Goal: Task Accomplishment & Management: Manage account settings

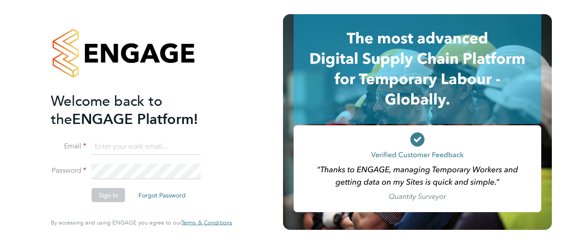
click at [126, 140] on input at bounding box center [146, 146] width 109 height 16
paste input "cscportals@randstadcpe.com"
type input "cscportals@randstadcpe.com"
click at [103, 195] on button "Sign In" at bounding box center [109, 195] width 34 height 14
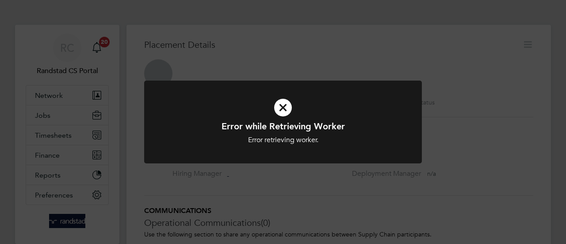
click at [282, 104] on icon at bounding box center [283, 107] width 230 height 34
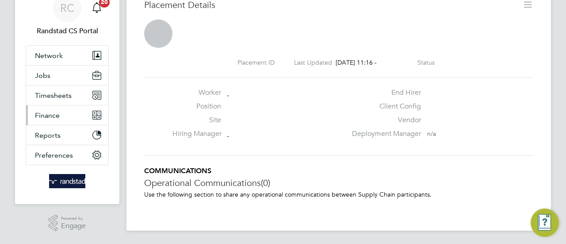
scroll to position [40, 0]
click at [34, 100] on button "Timesheets" at bounding box center [67, 94] width 82 height 19
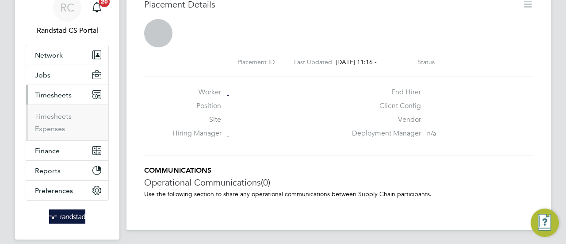
click at [51, 110] on ul "Timesheets Expenses" at bounding box center [67, 122] width 82 height 36
click at [57, 115] on link "Timesheets" at bounding box center [53, 116] width 37 height 8
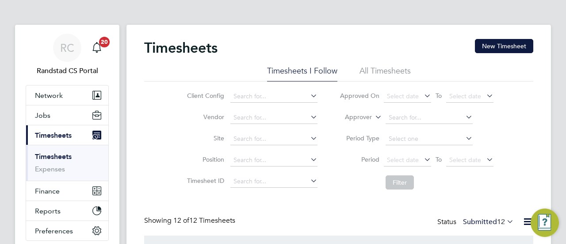
scroll to position [4, 4]
click at [47, 172] on link "Expenses" at bounding box center [50, 168] width 30 height 8
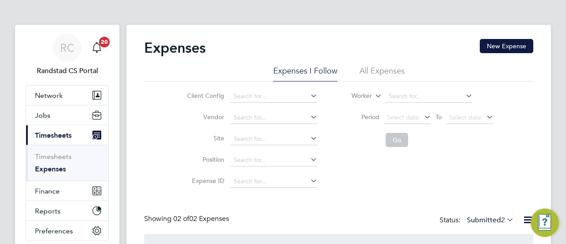
click at [58, 167] on link "Expenses" at bounding box center [50, 168] width 31 height 8
click at [374, 72] on li "All Expenses" at bounding box center [381, 73] width 45 height 16
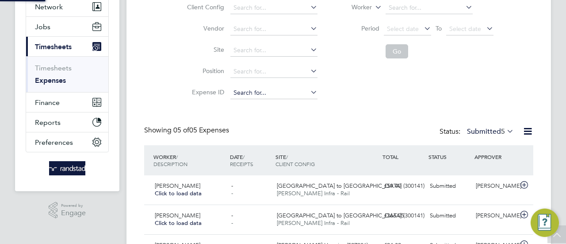
scroll to position [4, 4]
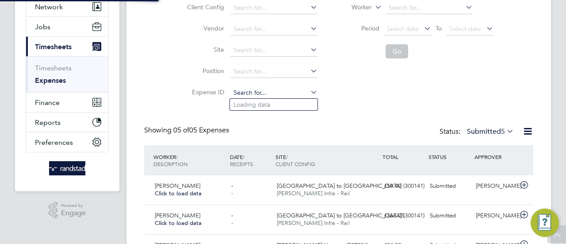
click at [245, 94] on input at bounding box center [273, 93] width 87 height 12
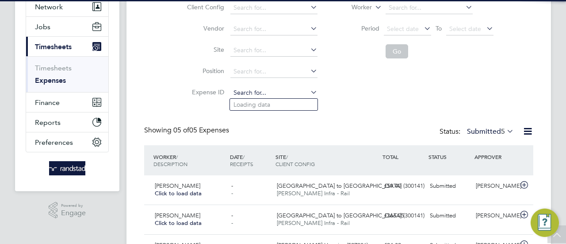
paste input "1832255"
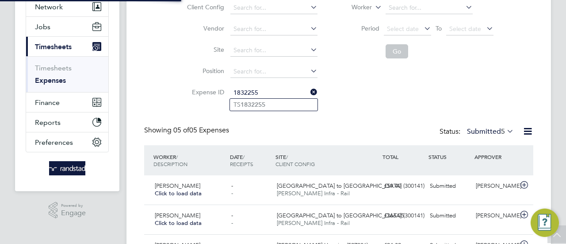
type input "TS1832255"
click at [277, 89] on input at bounding box center [273, 93] width 87 height 12
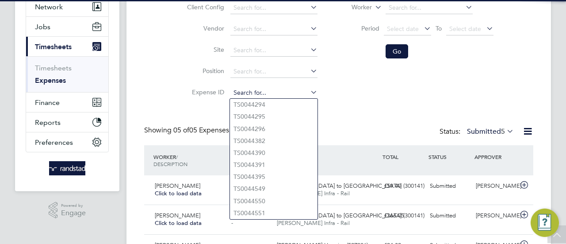
paste input "1832255"
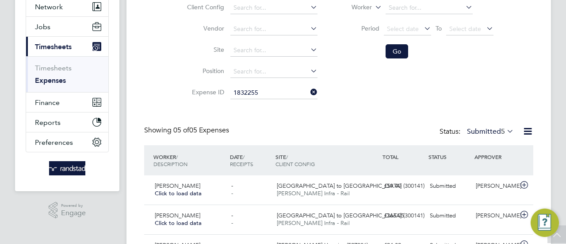
click at [291, 102] on li "TS 1832255" at bounding box center [274, 105] width 88 height 12
type input "TS1832255"
click at [389, 54] on button "Go" at bounding box center [397, 51] width 23 height 14
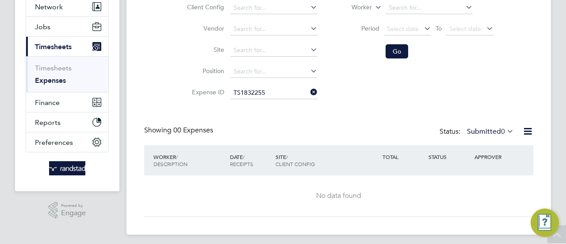
click at [505, 132] on label "Submitted 0" at bounding box center [490, 131] width 47 height 9
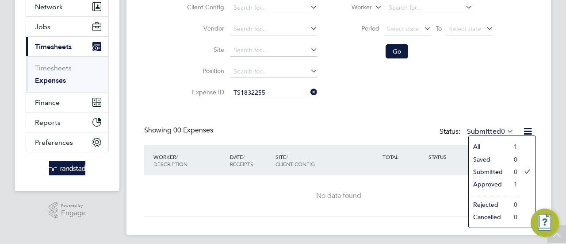
click at [482, 143] on li "All" at bounding box center [489, 146] width 41 height 12
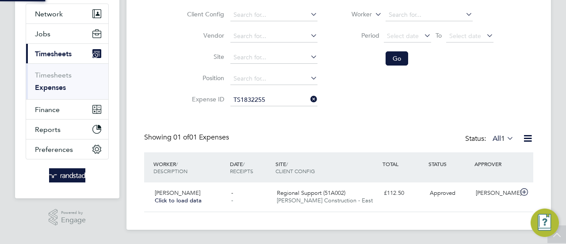
scroll to position [22, 107]
click at [310, 196] on div "Regional Support (51A002) [PERSON_NAME] Construction - East" at bounding box center [326, 197] width 107 height 22
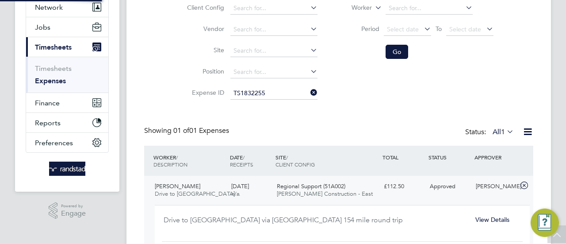
scroll to position [4, 4]
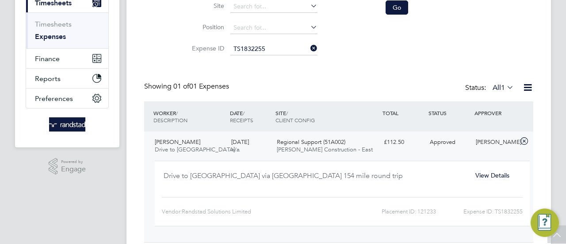
click at [493, 176] on span "View Details" at bounding box center [492, 175] width 34 height 8
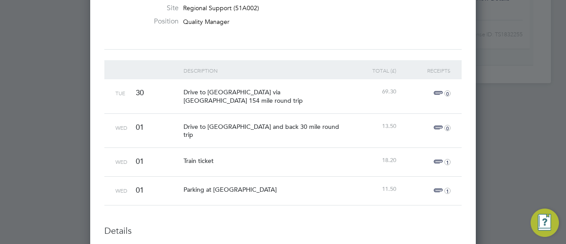
click at [449, 92] on icon "0" at bounding box center [447, 93] width 6 height 6
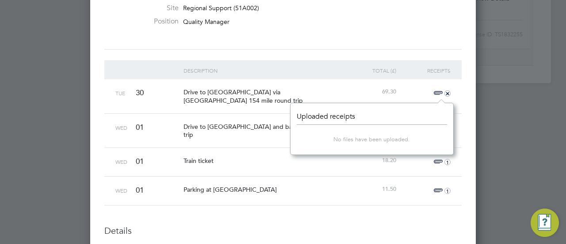
click at [438, 91] on span "+" at bounding box center [440, 93] width 19 height 11
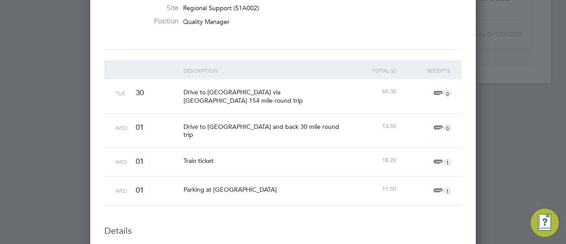
click at [439, 129] on span "0" at bounding box center [440, 127] width 19 height 11
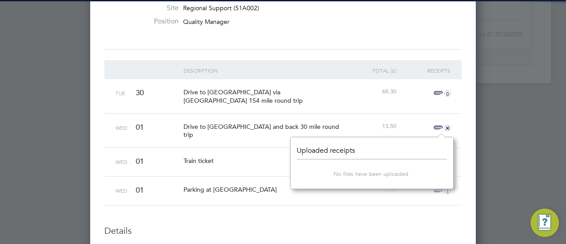
click at [398, 118] on div "13.50" at bounding box center [371, 126] width 54 height 25
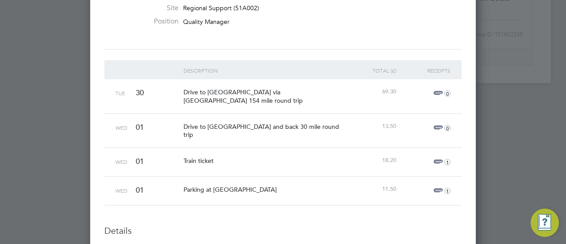
click at [439, 157] on span "1" at bounding box center [440, 162] width 19 height 11
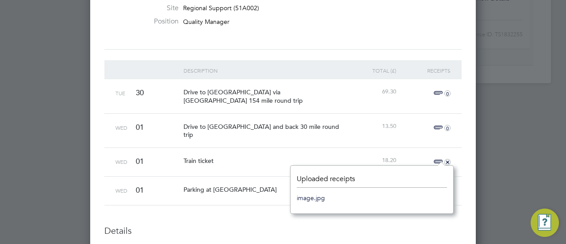
click at [314, 197] on link "image.jpg" at bounding box center [311, 197] width 28 height 13
drag, startPoint x: 311, startPoint y: 198, endPoint x: 304, endPoint y: 199, distance: 7.6
click at [304, 199] on link "image.jpg" at bounding box center [311, 197] width 28 height 13
click at [429, 156] on div "+" at bounding box center [425, 162] width 54 height 28
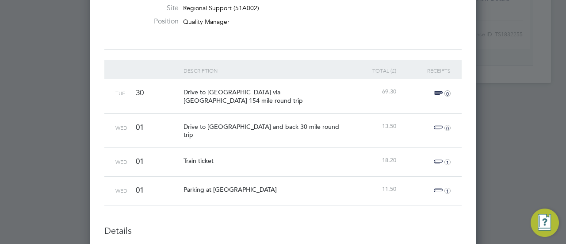
click at [447, 187] on icon "1" at bounding box center [447, 190] width 6 height 6
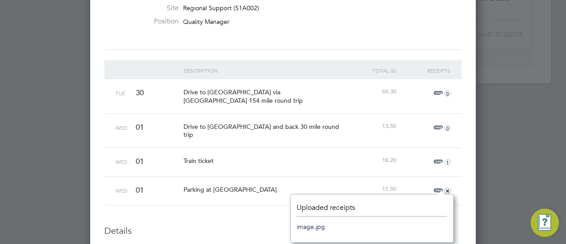
click at [321, 228] on link "image.jpg" at bounding box center [311, 226] width 28 height 13
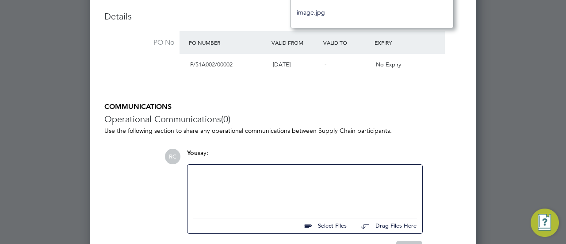
scroll to position [530, 0]
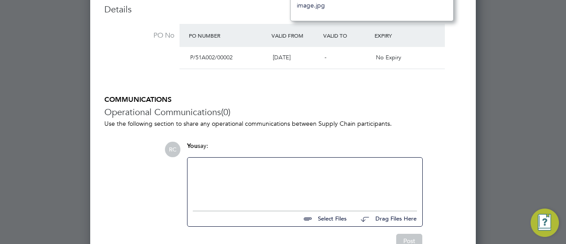
click at [428, 106] on h3 "Operational Communications (0)" at bounding box center [282, 111] width 357 height 11
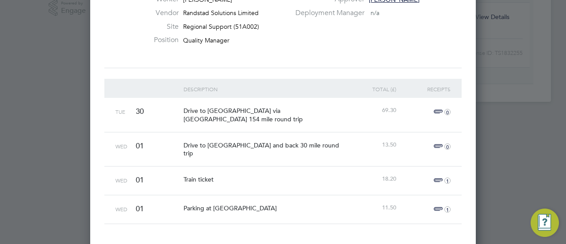
scroll to position [291, 0]
